Goal: Information Seeking & Learning: Learn about a topic

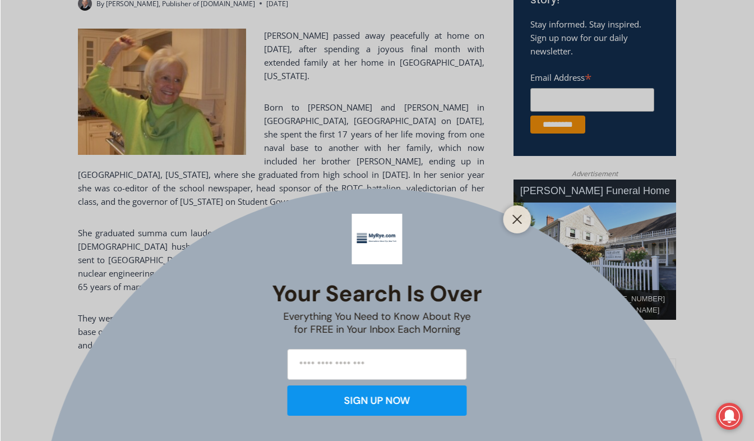
scroll to position [417, 0]
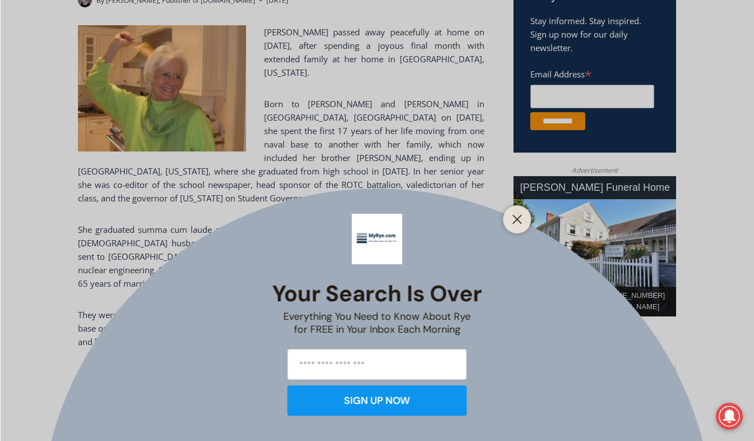
click at [713, 339] on div "Your Search is Over Everything You Need to Know About Rye for FREE in Your Inbo…" at bounding box center [377, 220] width 754 height 441
click at [521, 216] on line "Close" at bounding box center [517, 219] width 8 height 8
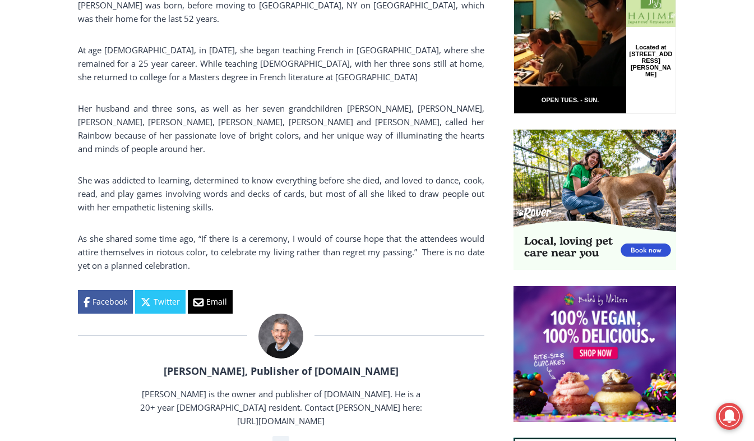
scroll to position [820, 0]
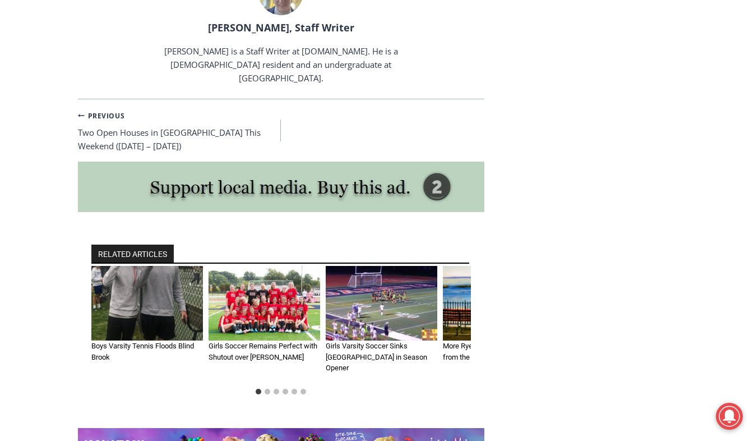
scroll to position [3915, 0]
